Goal: Book appointment/travel/reservation

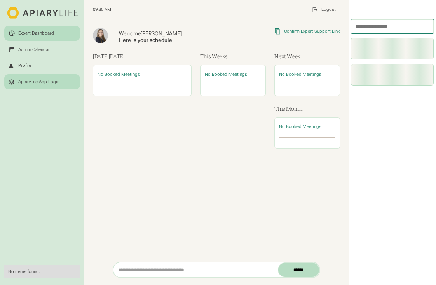
click at [35, 83] on div "ApiaryLife App Login" at bounding box center [38, 81] width 41 height 5
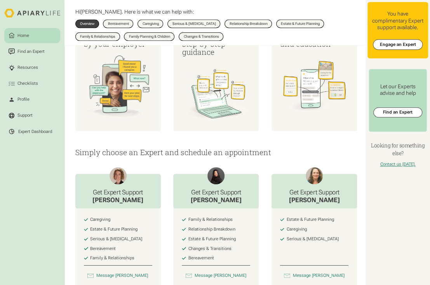
scroll to position [314, 0]
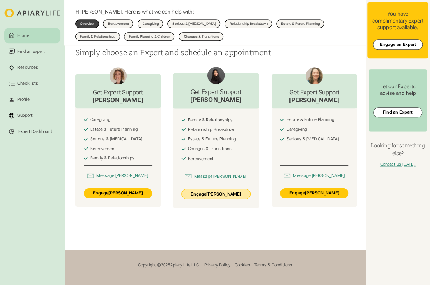
click at [209, 189] on link "Engage Nelly Romero" at bounding box center [216, 194] width 69 height 10
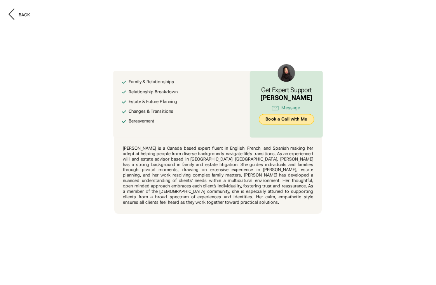
click at [280, 121] on link "Book a Call with Me" at bounding box center [287, 119] width 56 height 10
click at [22, 15] on div "Back" at bounding box center [24, 14] width 11 height 5
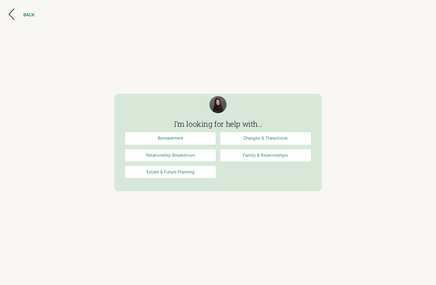
click at [26, 13] on div "BACK" at bounding box center [28, 14] width 11 height 5
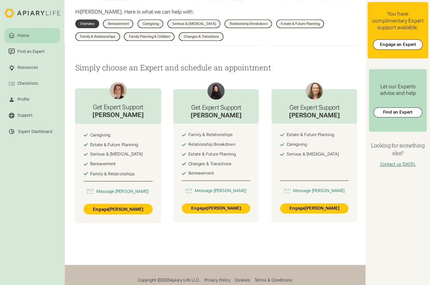
scroll to position [292, 0]
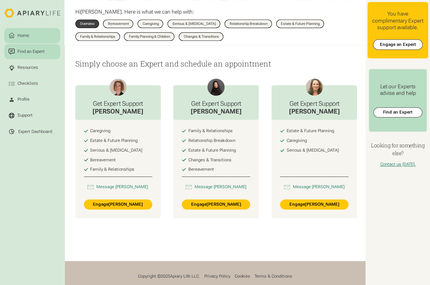
click at [36, 50] on div "Find an Expert" at bounding box center [31, 51] width 29 height 6
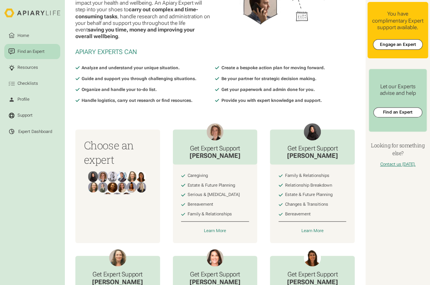
scroll to position [84, 0]
click at [309, 232] on div "Learn More" at bounding box center [313, 231] width 23 height 5
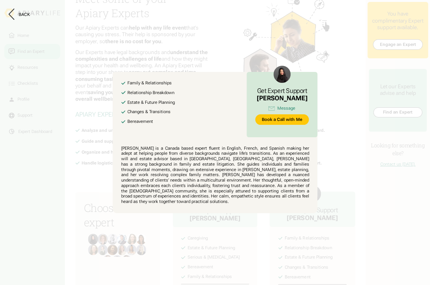
scroll to position [0, 0]
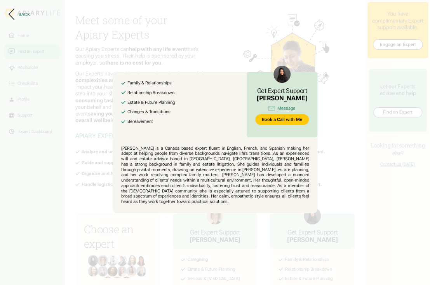
click at [20, 17] on div "Back" at bounding box center [24, 14] width 11 height 5
